Goal: Transaction & Acquisition: Purchase product/service

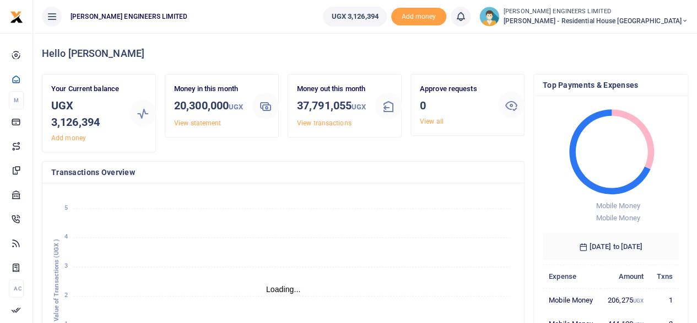
scroll to position [9, 9]
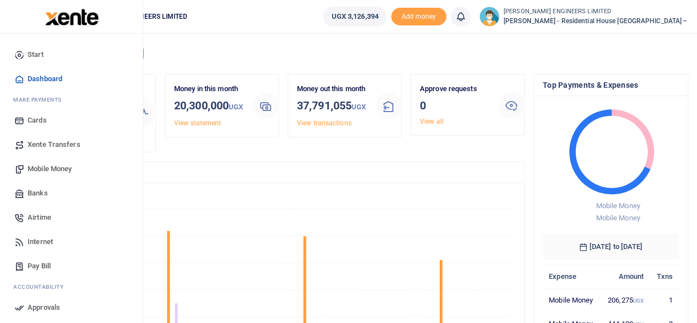
click at [44, 167] on span "Mobile Money" at bounding box center [50, 168] width 44 height 11
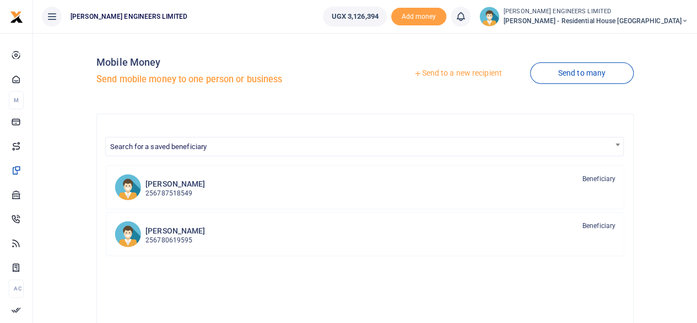
click at [459, 73] on link "Send to a new recipient" at bounding box center [458, 73] width 144 height 20
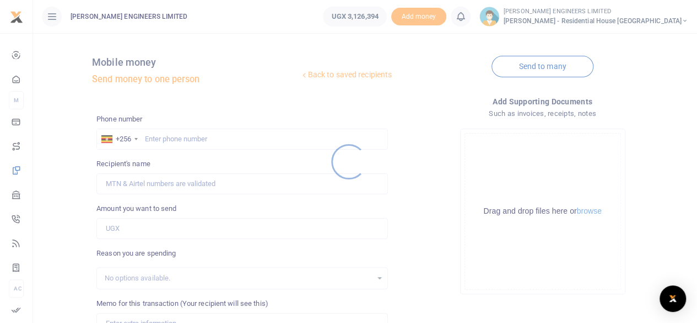
click at [151, 142] on div at bounding box center [348, 161] width 697 height 323
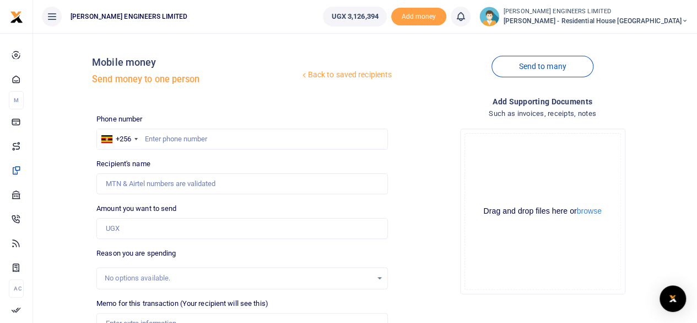
click at [155, 138] on div at bounding box center [348, 161] width 697 height 323
click at [159, 141] on input "text" at bounding box center [242, 138] width 292 height 21
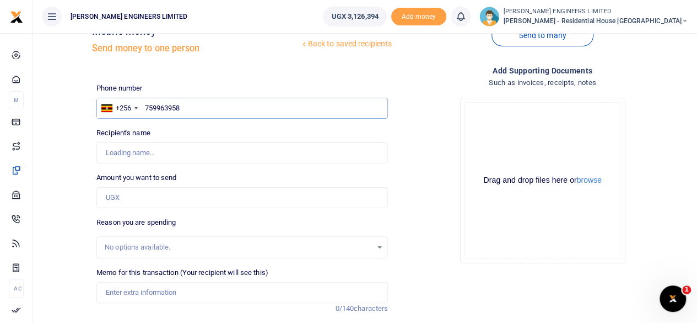
scroll to position [55, 0]
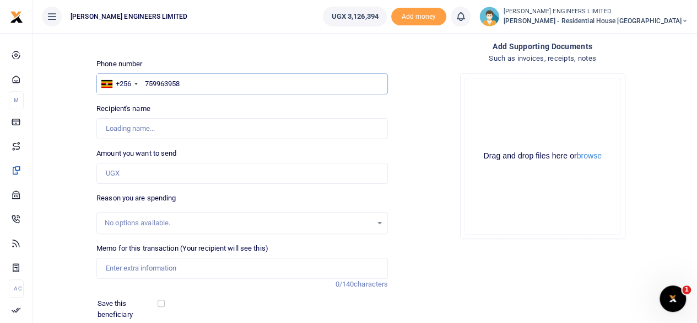
type input "759963958"
click at [109, 171] on input "Amount you want to send" at bounding box center [242, 173] width 292 height 21
type input "[PERSON_NAME]"
type input "20,000"
click at [124, 265] on input "Memo for this transaction (Your recipient will see this)" at bounding box center [242, 267] width 292 height 21
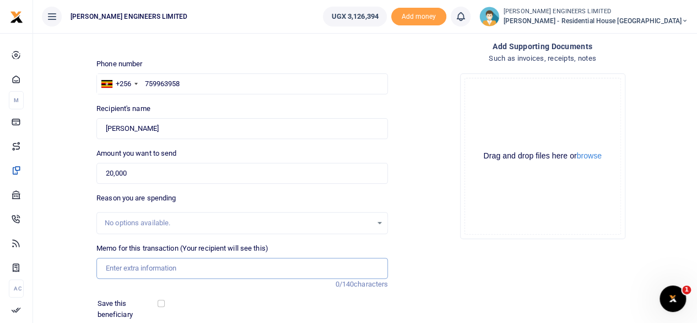
click at [162, 269] on input "Memo for this transaction (Your recipient will see this)" at bounding box center [242, 267] width 292 height 21
click at [125, 269] on input "Memo for this transaction (Your recipient will see this)" at bounding box center [242, 267] width 292 height 21
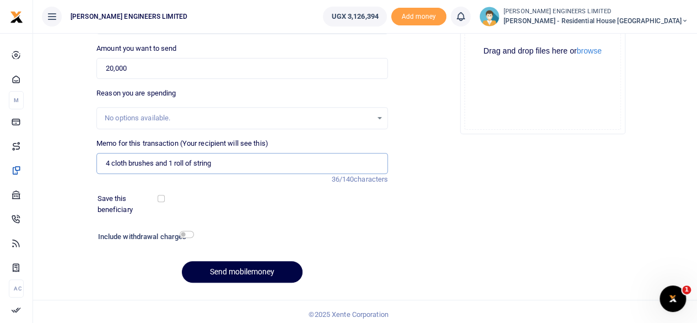
scroll to position [164, 0]
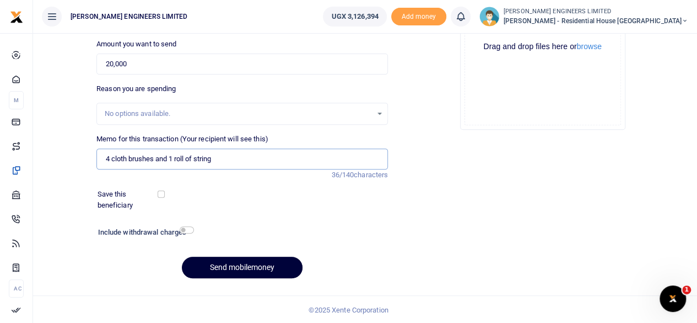
type input "4 cloth brushes and 1 roll of string"
click at [266, 269] on button "Send mobilemoney" at bounding box center [242, 267] width 121 height 22
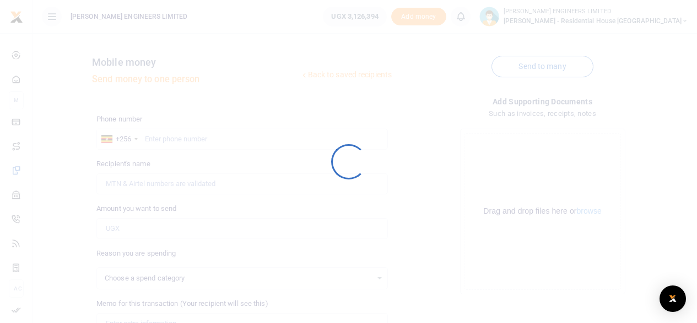
select select
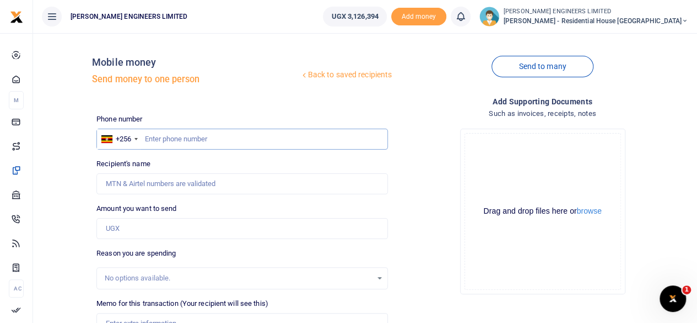
click at [167, 138] on input "text" at bounding box center [242, 138] width 292 height 21
type input "759963958"
click at [140, 229] on input "Amount you want to send" at bounding box center [242, 228] width 292 height 21
type input "600"
type input "[PERSON_NAME]"
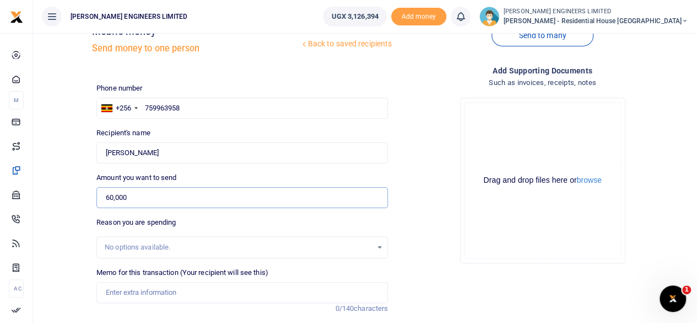
scroll to position [55, 0]
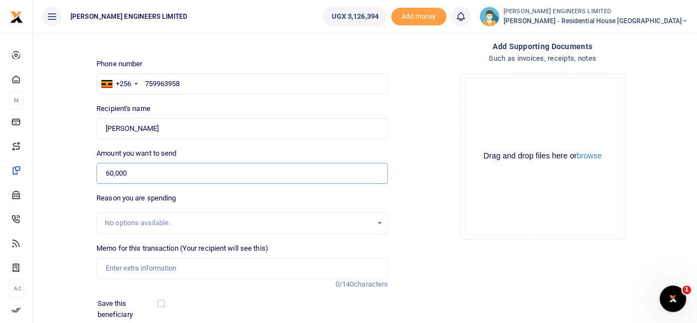
type input "60,000"
click at [118, 269] on input "Memo for this transaction (Your recipient will see this)" at bounding box center [242, 267] width 292 height 21
click at [275, 265] on input "12 pcs of wire brushes and transport of items to site 15000" at bounding box center [242, 267] width 292 height 21
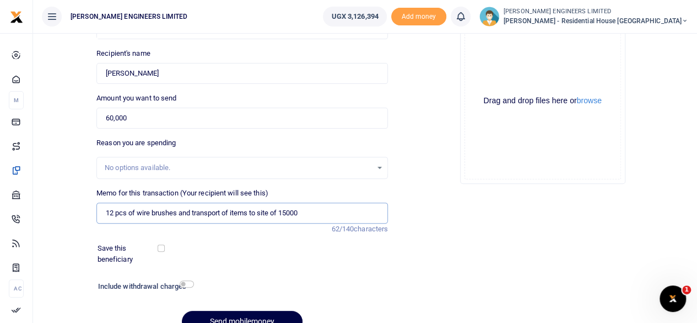
type input "12 pcs of wire brushes and transport of items to site of 15000"
click at [187, 283] on input "checkbox" at bounding box center [187, 283] width 14 height 7
checkbox input "true"
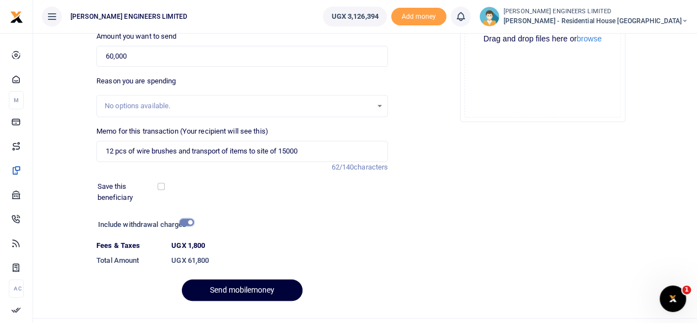
scroll to position [195, 0]
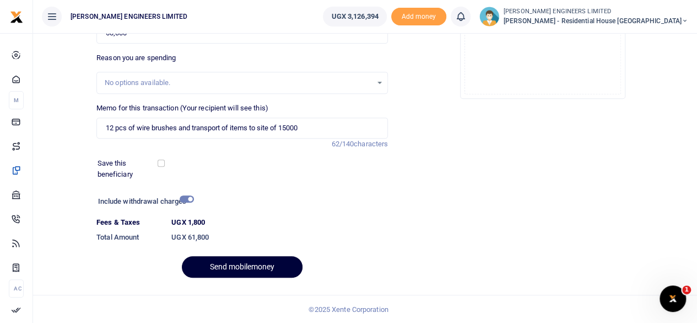
click at [268, 267] on button "Send mobilemoney" at bounding box center [242, 267] width 121 height 22
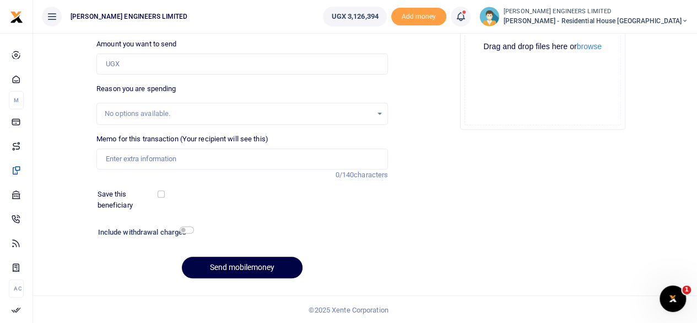
click at [466, 19] on icon at bounding box center [460, 16] width 11 height 12
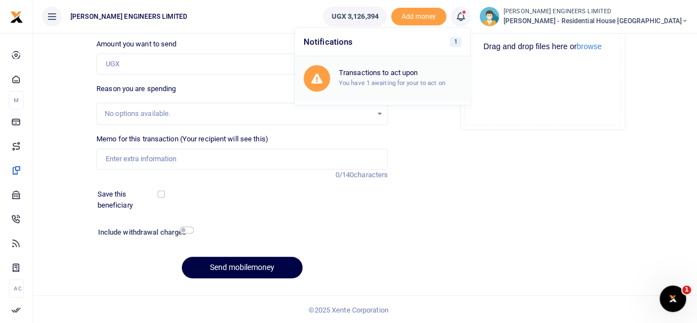
click at [431, 76] on h6 "Transactions to act upon" at bounding box center [400, 72] width 122 height 9
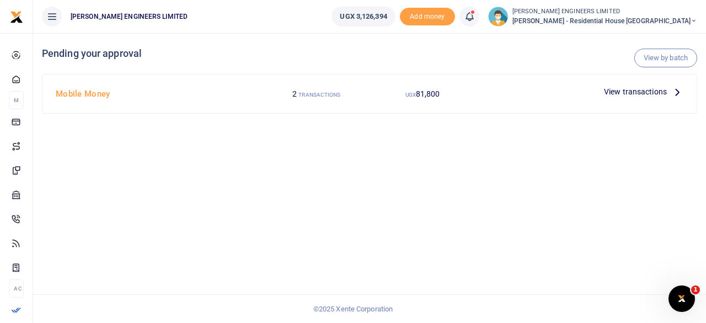
click at [635, 94] on span "View transactions" at bounding box center [635, 91] width 63 height 12
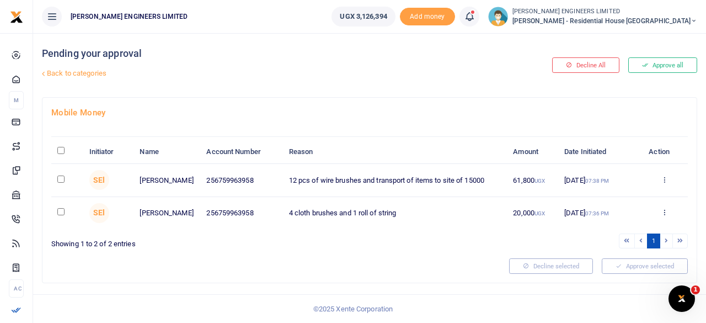
click at [60, 177] on input "checkbox" at bounding box center [60, 178] width 7 height 7
checkbox input "true"
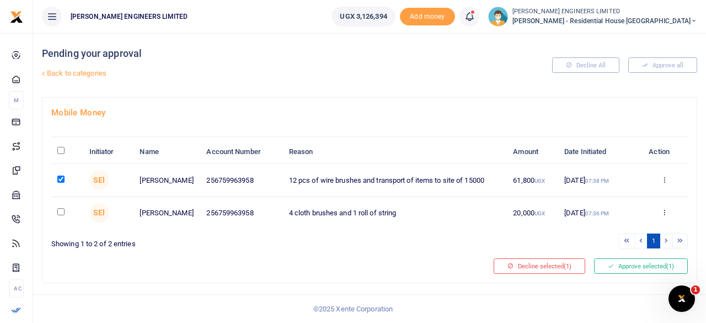
click at [60, 211] on input "checkbox" at bounding box center [60, 211] width 7 height 7
checkbox input "true"
click at [634, 264] on button "Approve selected (2)" at bounding box center [641, 265] width 94 height 15
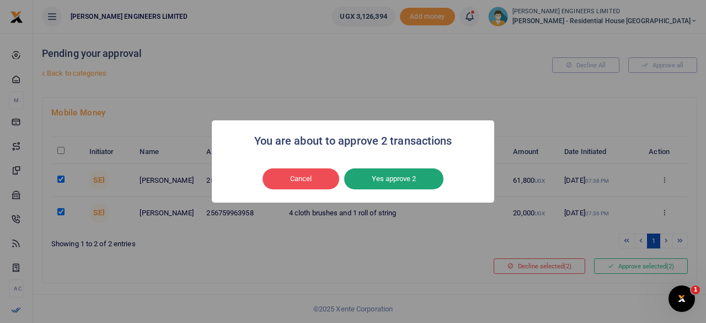
click at [411, 180] on button "Yes approve 2" at bounding box center [393, 178] width 99 height 21
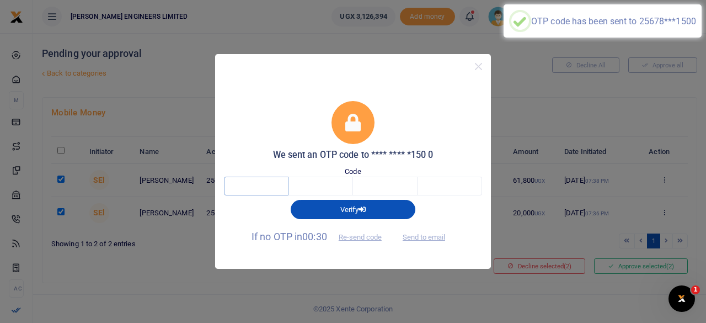
click at [265, 185] on input "text" at bounding box center [256, 185] width 65 height 19
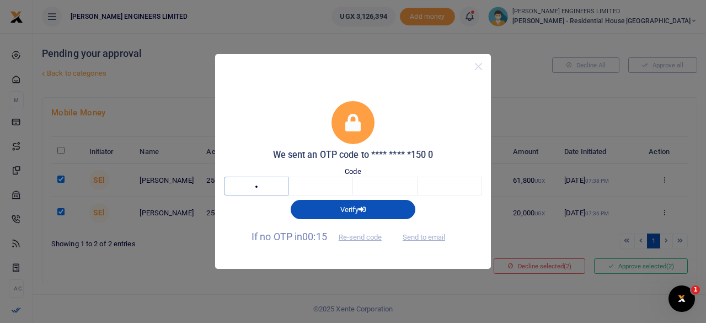
type input "6"
type input "2"
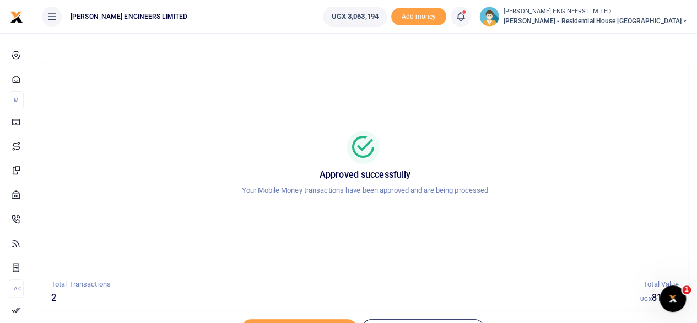
click at [466, 18] on icon at bounding box center [460, 16] width 11 height 12
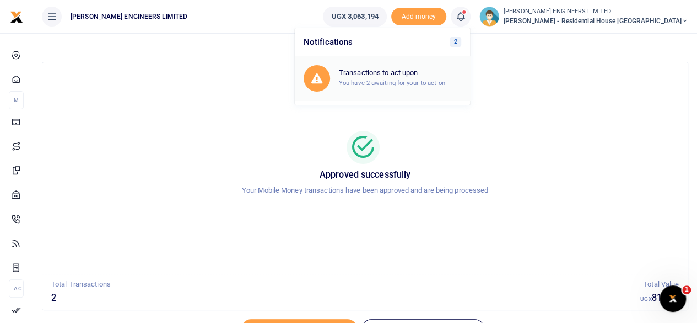
click at [425, 76] on h6 "Transactions to act upon" at bounding box center [400, 72] width 122 height 9
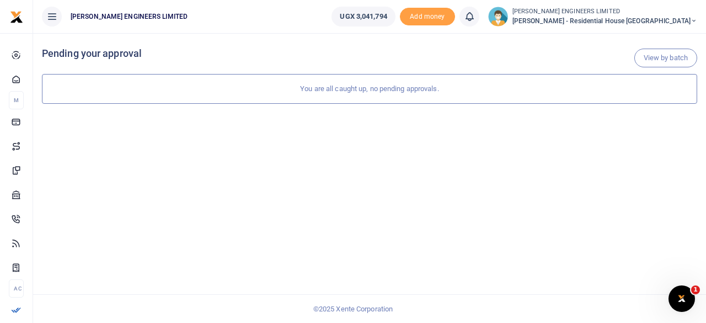
click at [693, 20] on icon at bounding box center [693, 21] width 7 height 8
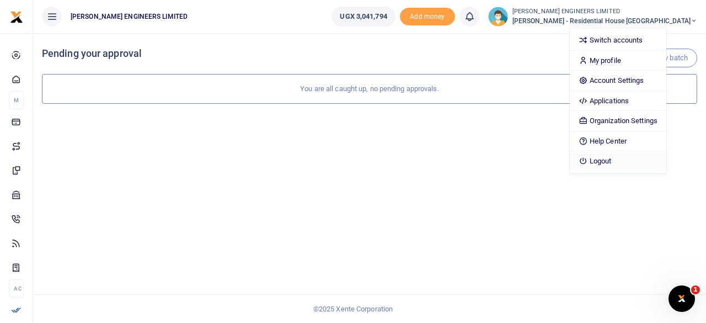
click at [636, 157] on link "Logout" at bounding box center [618, 160] width 96 height 15
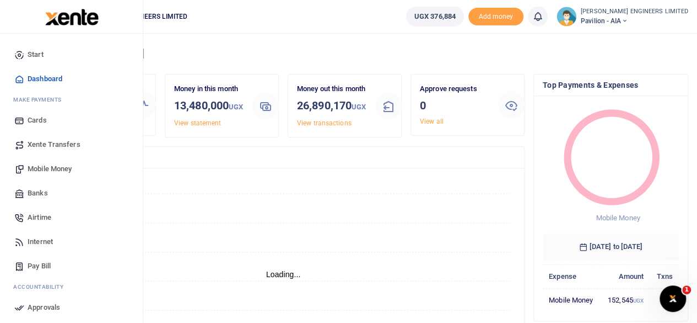
scroll to position [154, 128]
click at [46, 169] on span "Mobile Money" at bounding box center [50, 168] width 44 height 11
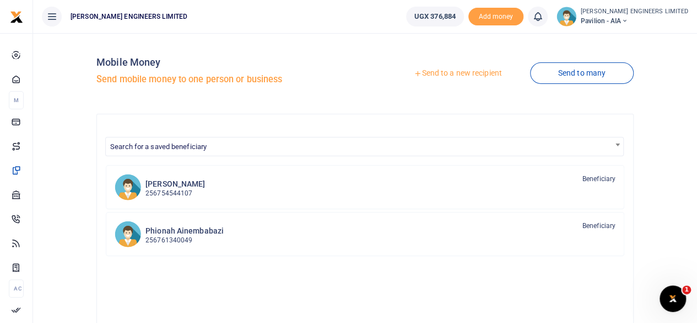
click at [442, 73] on link "Send to a new recipient" at bounding box center [458, 73] width 144 height 20
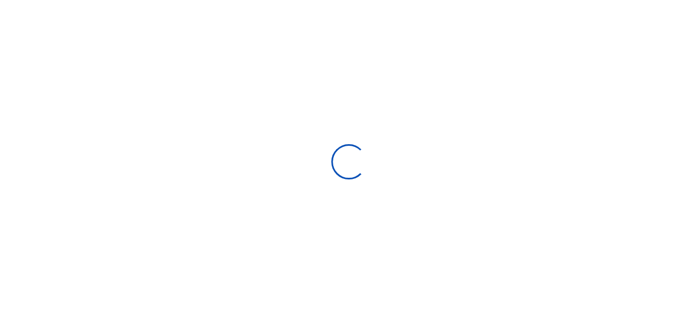
select select
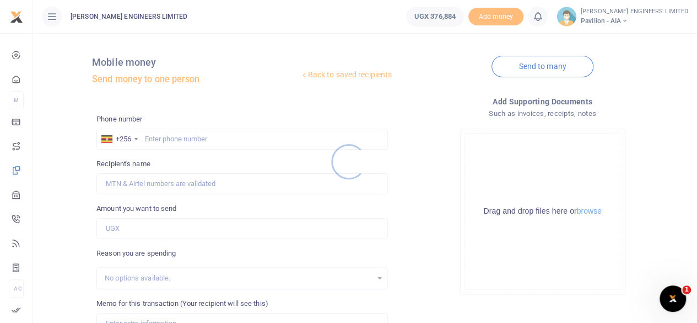
click at [162, 135] on div at bounding box center [348, 161] width 697 height 323
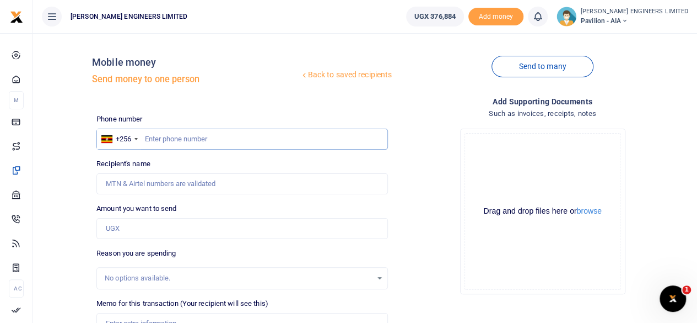
click at [163, 141] on input "text" at bounding box center [242, 138] width 292 height 21
drag, startPoint x: 196, startPoint y: 187, endPoint x: 195, endPoint y: 168, distance: 18.8
click at [196, 187] on input "Recipient's name" at bounding box center [242, 183] width 292 height 21
click at [184, 134] on input "394008775" at bounding box center [242, 138] width 292 height 21
type input "394008778"
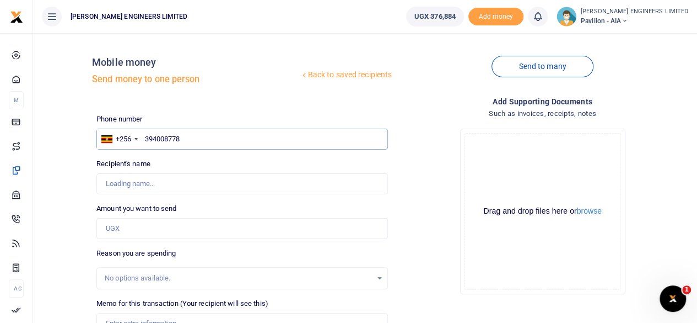
type input "Sam Epila"
type input "394008778"
click at [147, 185] on input "Found" at bounding box center [242, 183] width 292 height 21
click at [131, 231] on input "Amount you want to send" at bounding box center [242, 228] width 292 height 21
click at [115, 228] on input "Amount you want to send" at bounding box center [242, 228] width 292 height 21
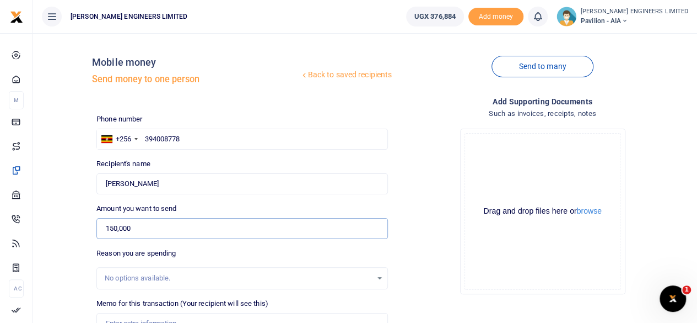
scroll to position [55, 0]
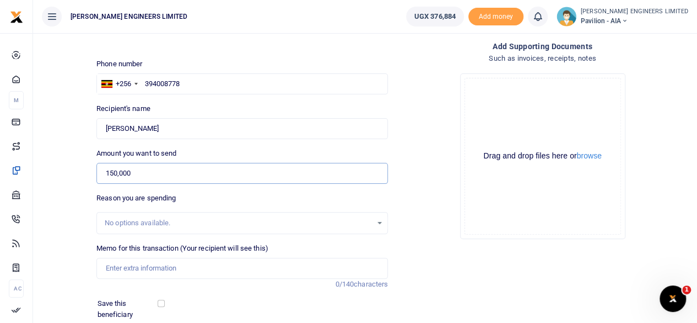
type input "150,000"
click at [116, 270] on input "Memo for this transaction (Your recipient will see this)" at bounding box center [242, 267] width 292 height 21
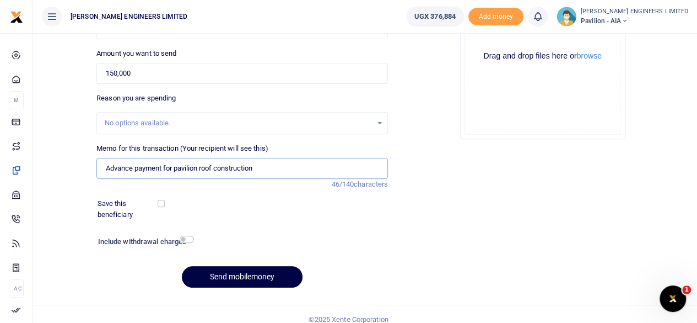
scroll to position [164, 0]
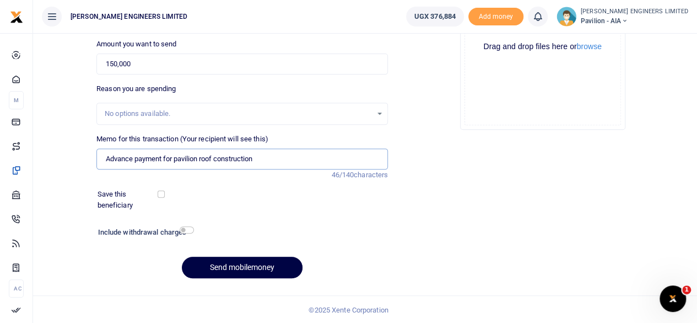
type input "Advance payment for pavilion roof construction"
click at [188, 228] on input "checkbox" at bounding box center [187, 229] width 14 height 7
checkbox input "true"
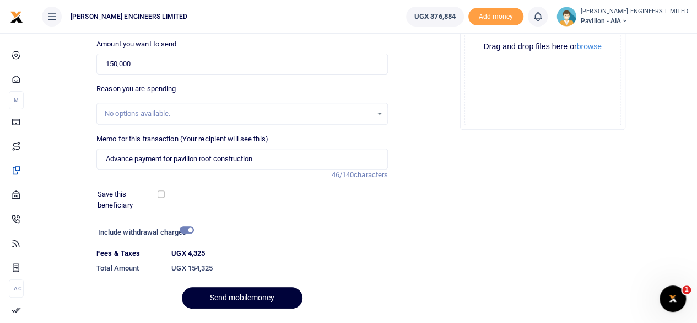
click at [255, 296] on button "Send mobilemoney" at bounding box center [242, 298] width 121 height 22
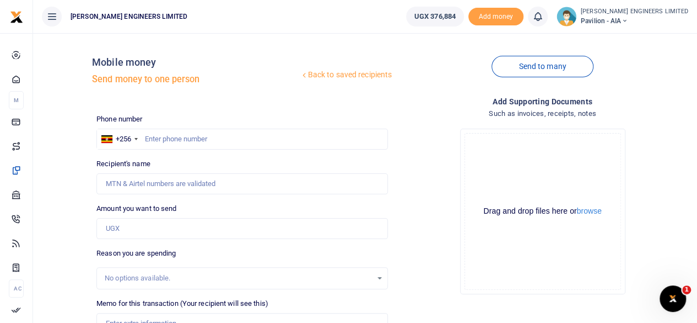
click at [544, 21] on icon at bounding box center [538, 16] width 11 height 12
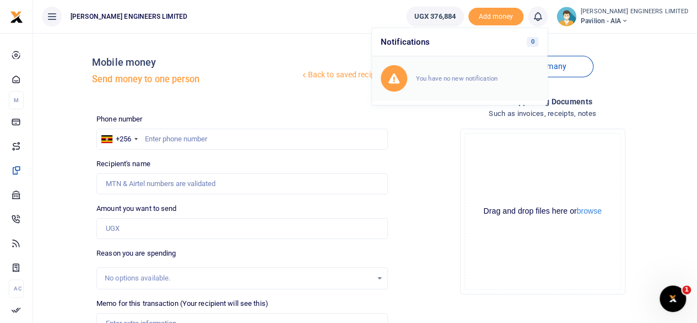
click at [471, 79] on small "You have no new notification" at bounding box center [457, 78] width 82 height 8
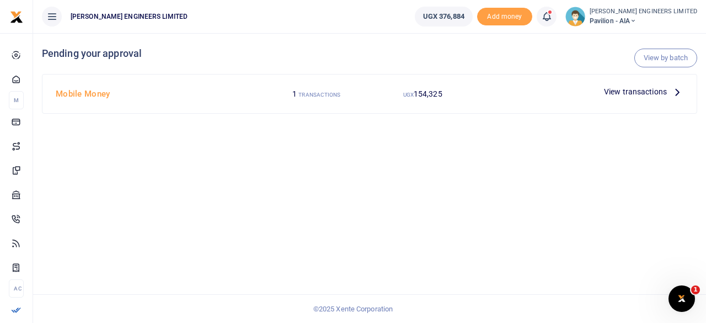
click at [616, 92] on span "View transactions" at bounding box center [635, 91] width 63 height 12
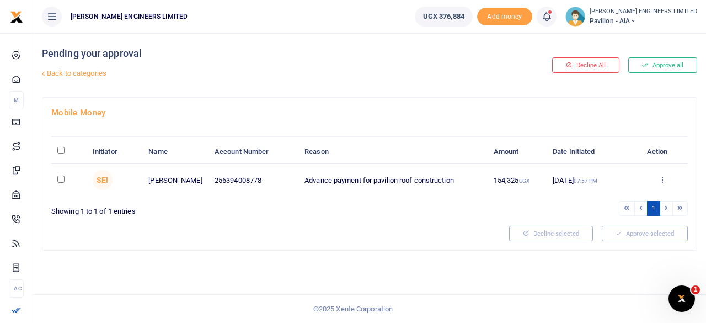
click at [58, 178] on input "checkbox" at bounding box center [60, 178] width 7 height 7
checkbox input "true"
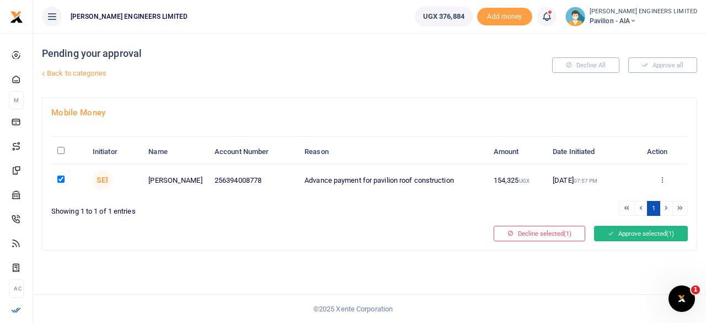
click at [626, 229] on button "Approve selected (1)" at bounding box center [641, 233] width 94 height 15
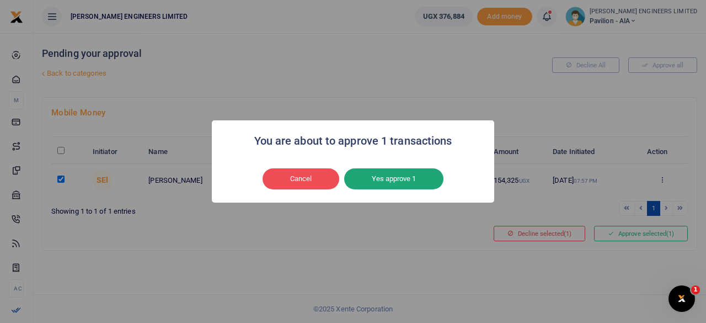
click at [408, 178] on button "Yes approve 1" at bounding box center [393, 178] width 99 height 21
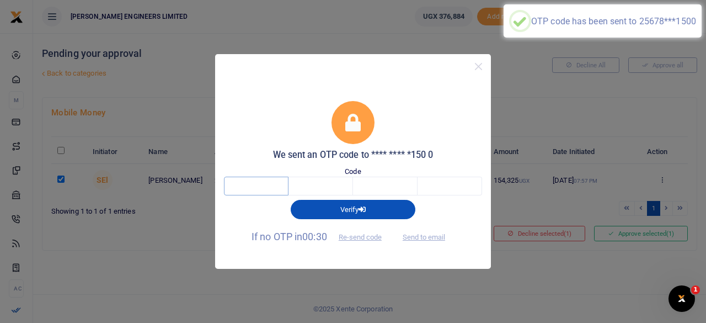
click at [259, 189] on input "text" at bounding box center [256, 185] width 65 height 19
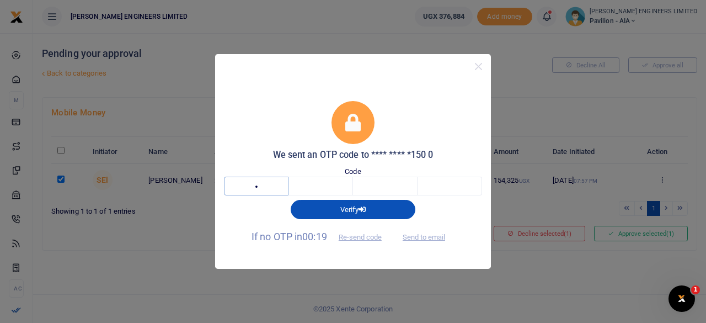
type input "5"
type input "6"
type input "0"
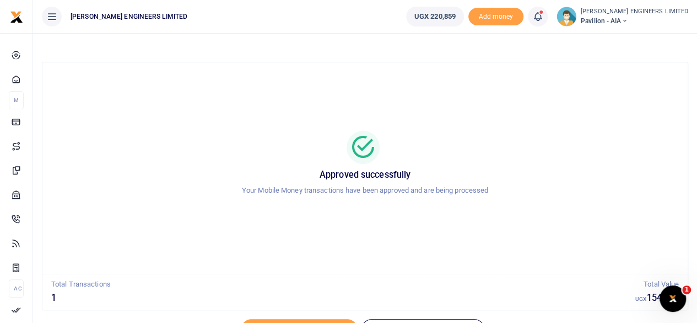
click at [628, 19] on icon at bounding box center [624, 21] width 7 height 8
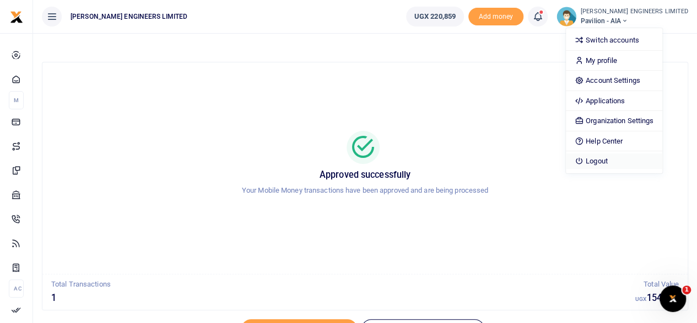
click at [630, 158] on link "Logout" at bounding box center [614, 160] width 96 height 15
